Goal: Navigation & Orientation: Find specific page/section

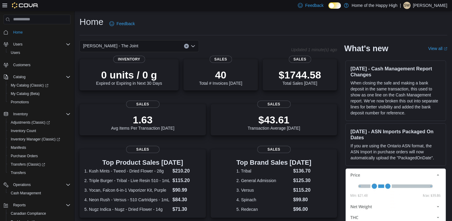
click at [198, 19] on div "Home Feedback" at bounding box center [264, 24] width 368 height 16
